Goal: Navigation & Orientation: Find specific page/section

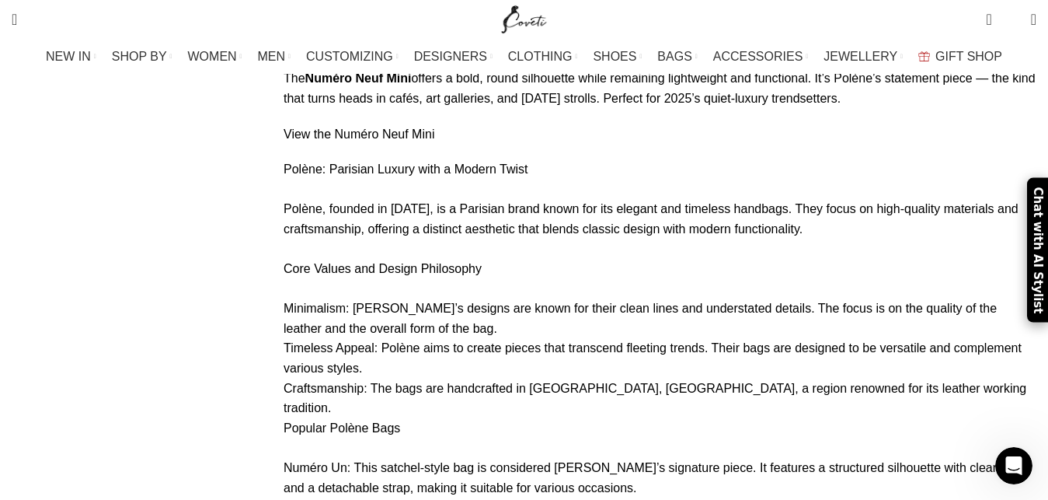
scroll to position [8645, 0]
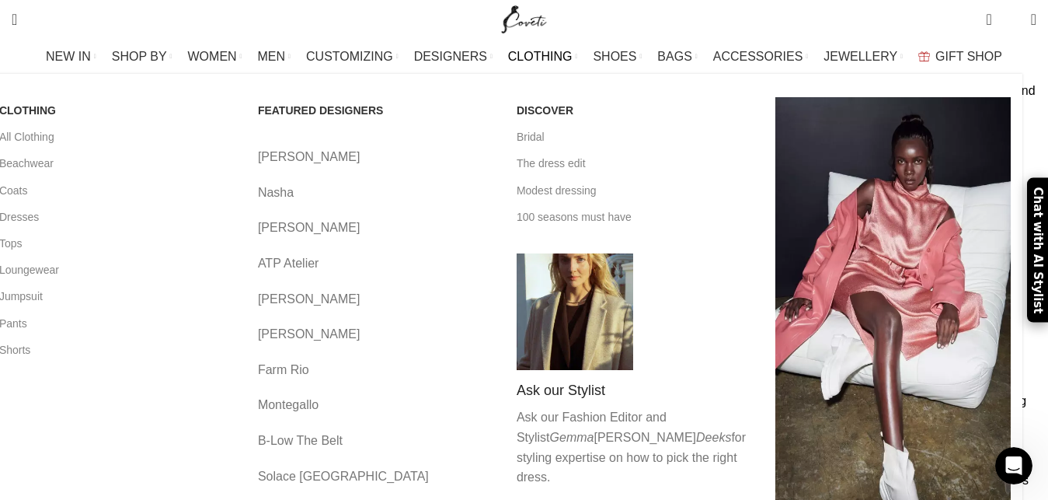
click at [313, 183] on link "Nasha" at bounding box center [375, 193] width 235 height 20
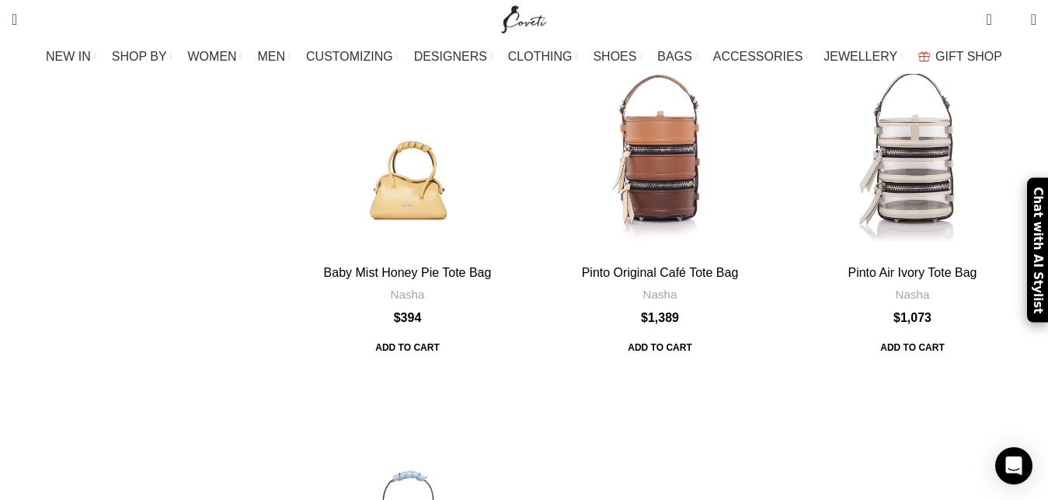
scroll to position [4567, 0]
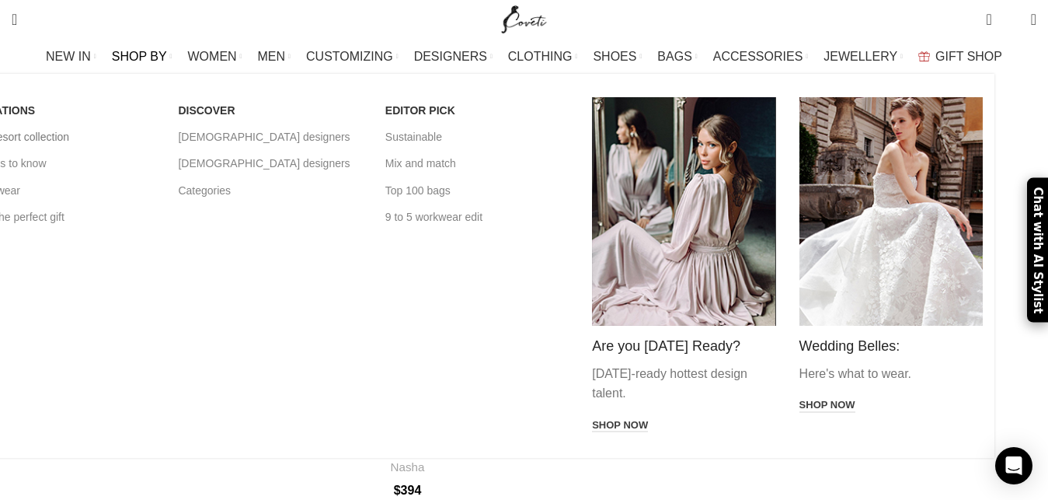
click at [146, 135] on link "The resort collection" at bounding box center [62, 137] width 183 height 26
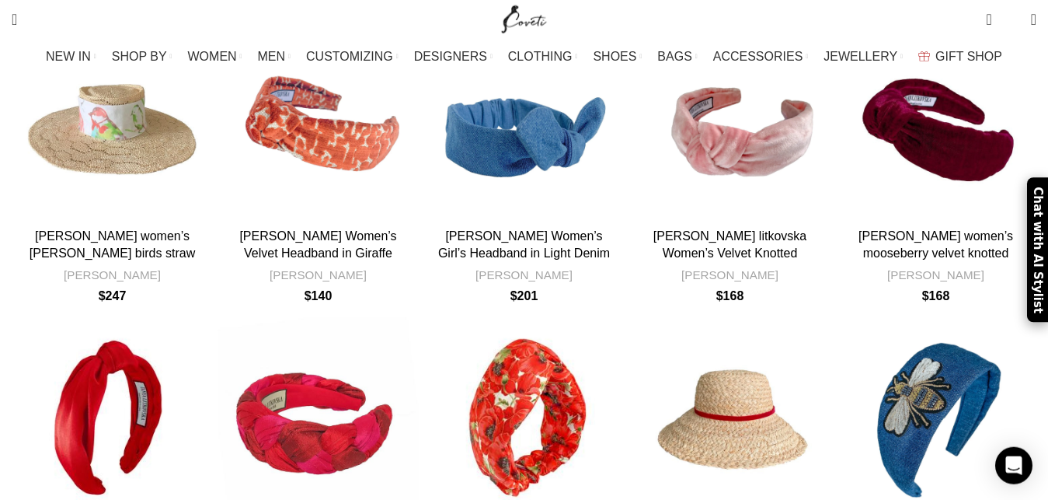
scroll to position [4597, 0]
